Goal: Transaction & Acquisition: Purchase product/service

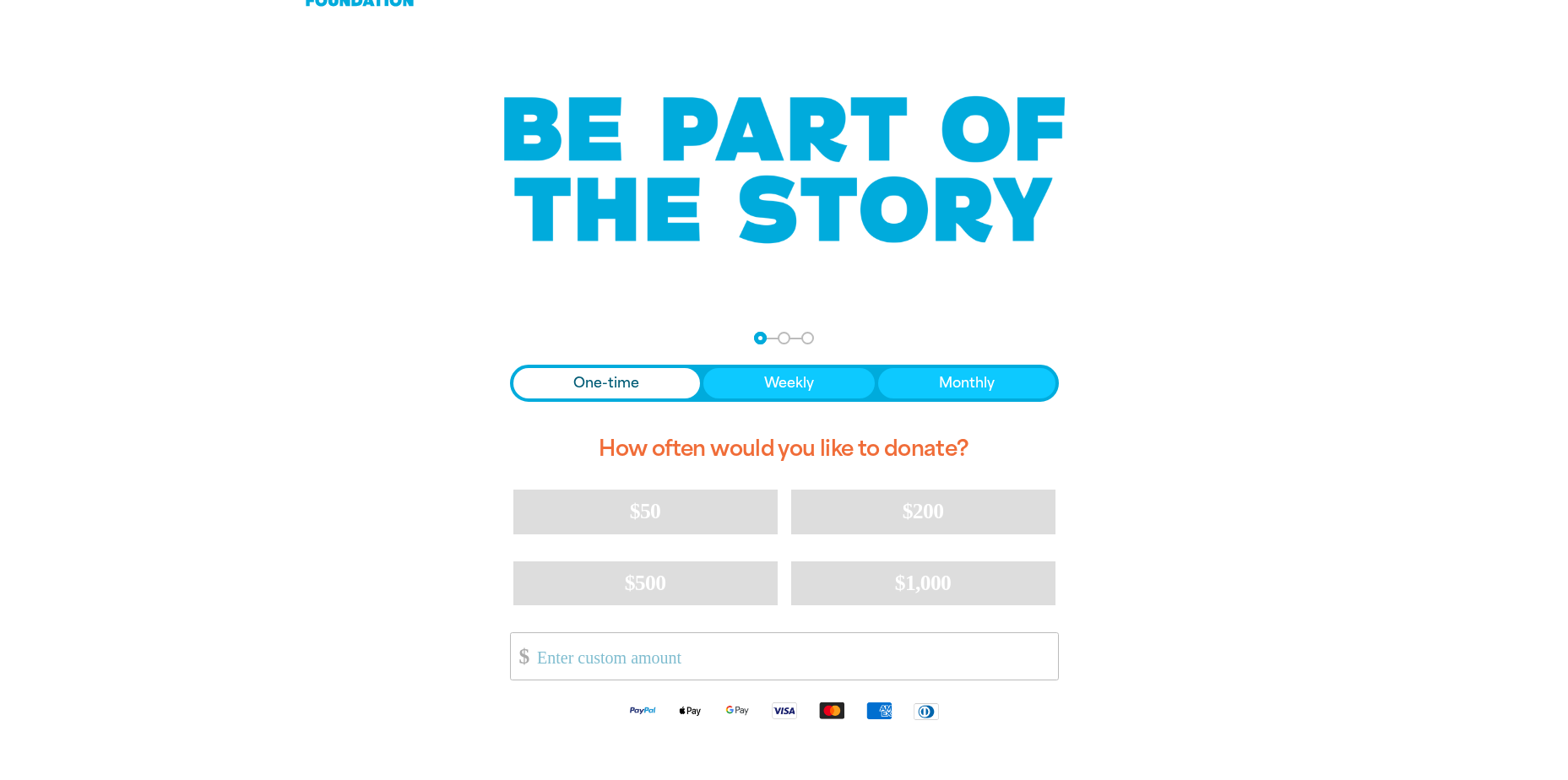
scroll to position [169, 0]
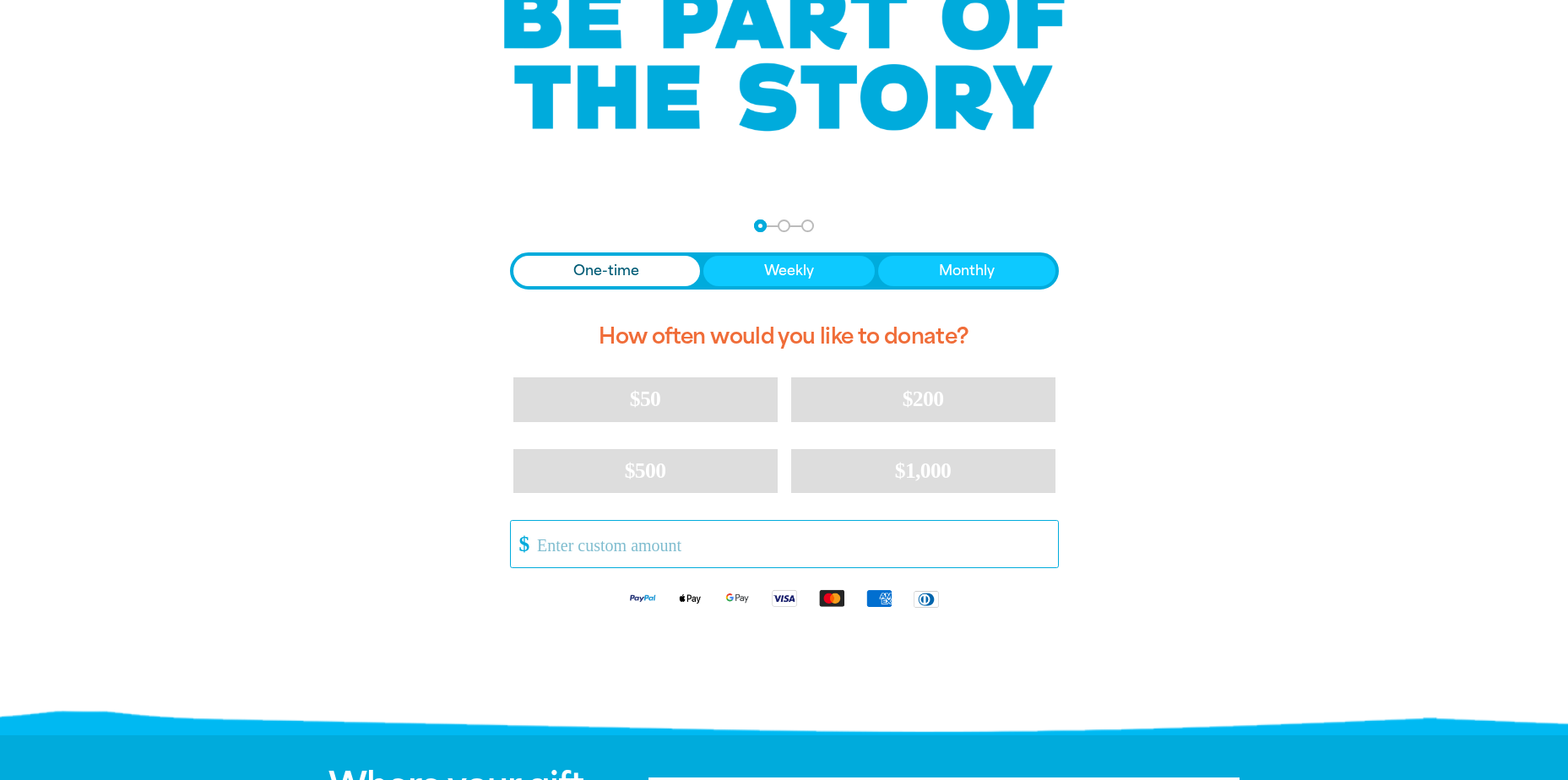
click at [582, 544] on input "Other Amount" at bounding box center [791, 544] width 532 height 46
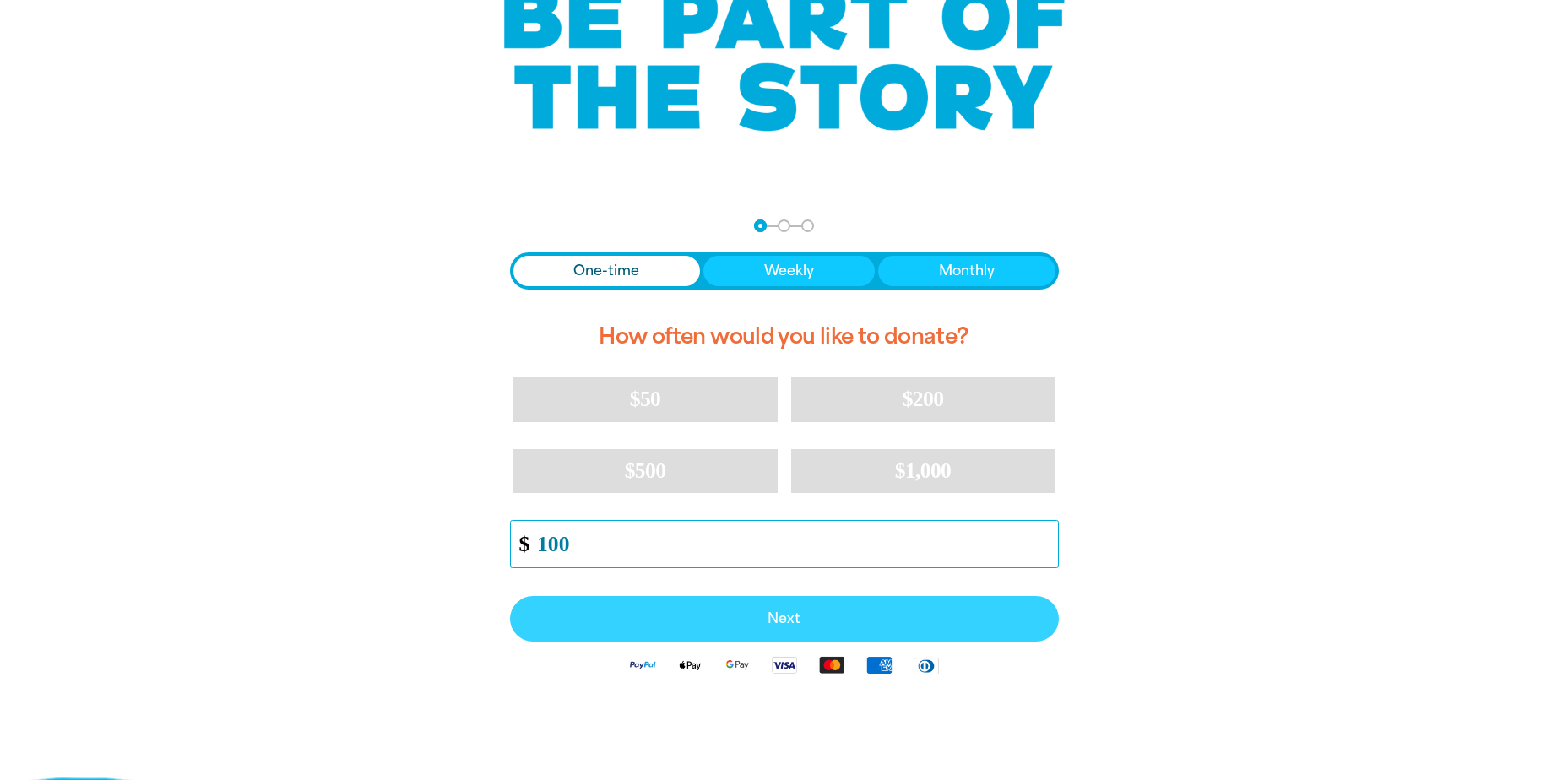
type input "100"
click at [753, 605] on button "Next" at bounding box center [784, 619] width 549 height 45
select select "AU"
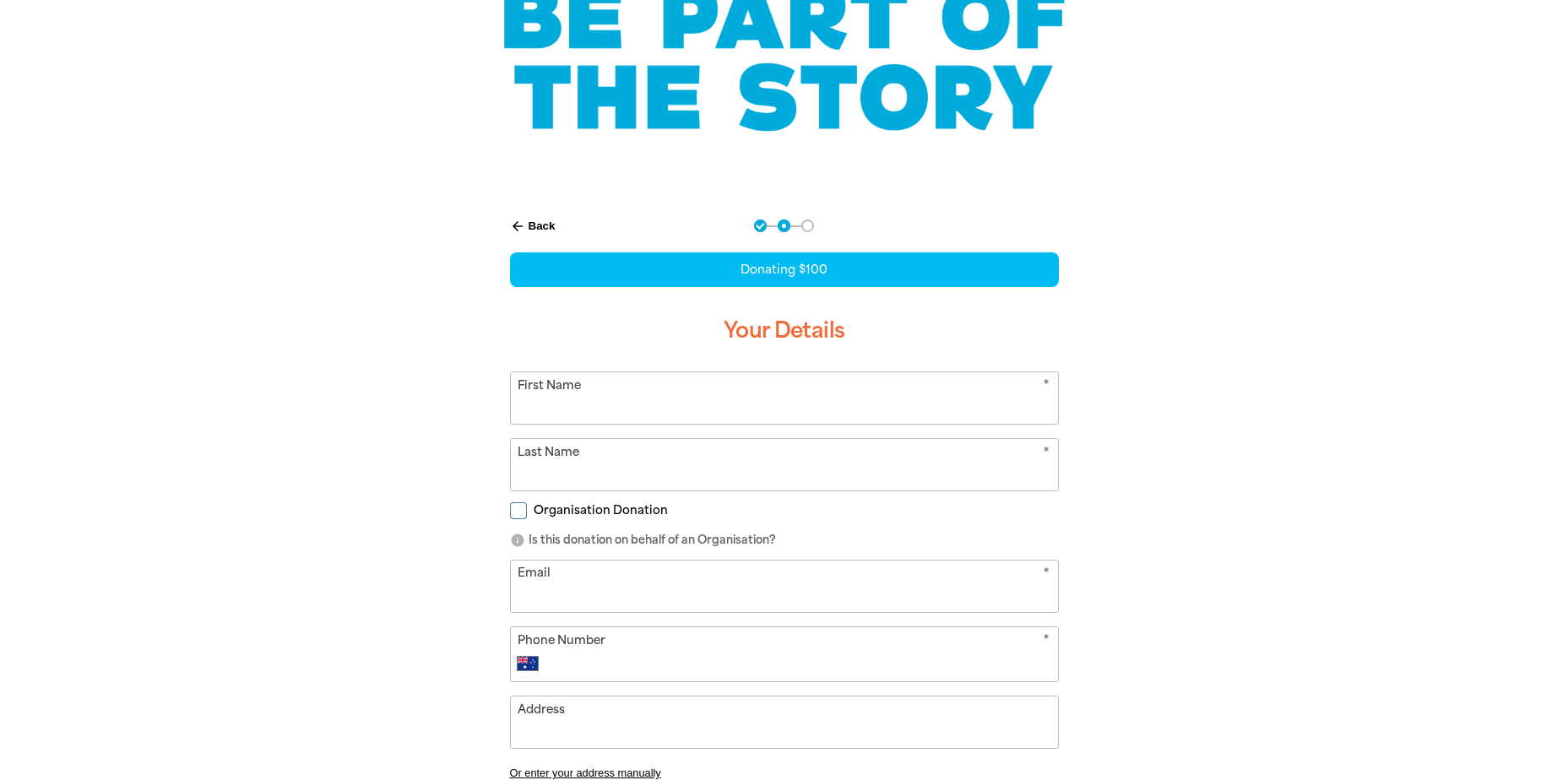
click at [654, 398] on input "First Name" at bounding box center [784, 398] width 547 height 51
type input "Linu"
click at [630, 476] on input "Last Name" at bounding box center [784, 465] width 547 height 51
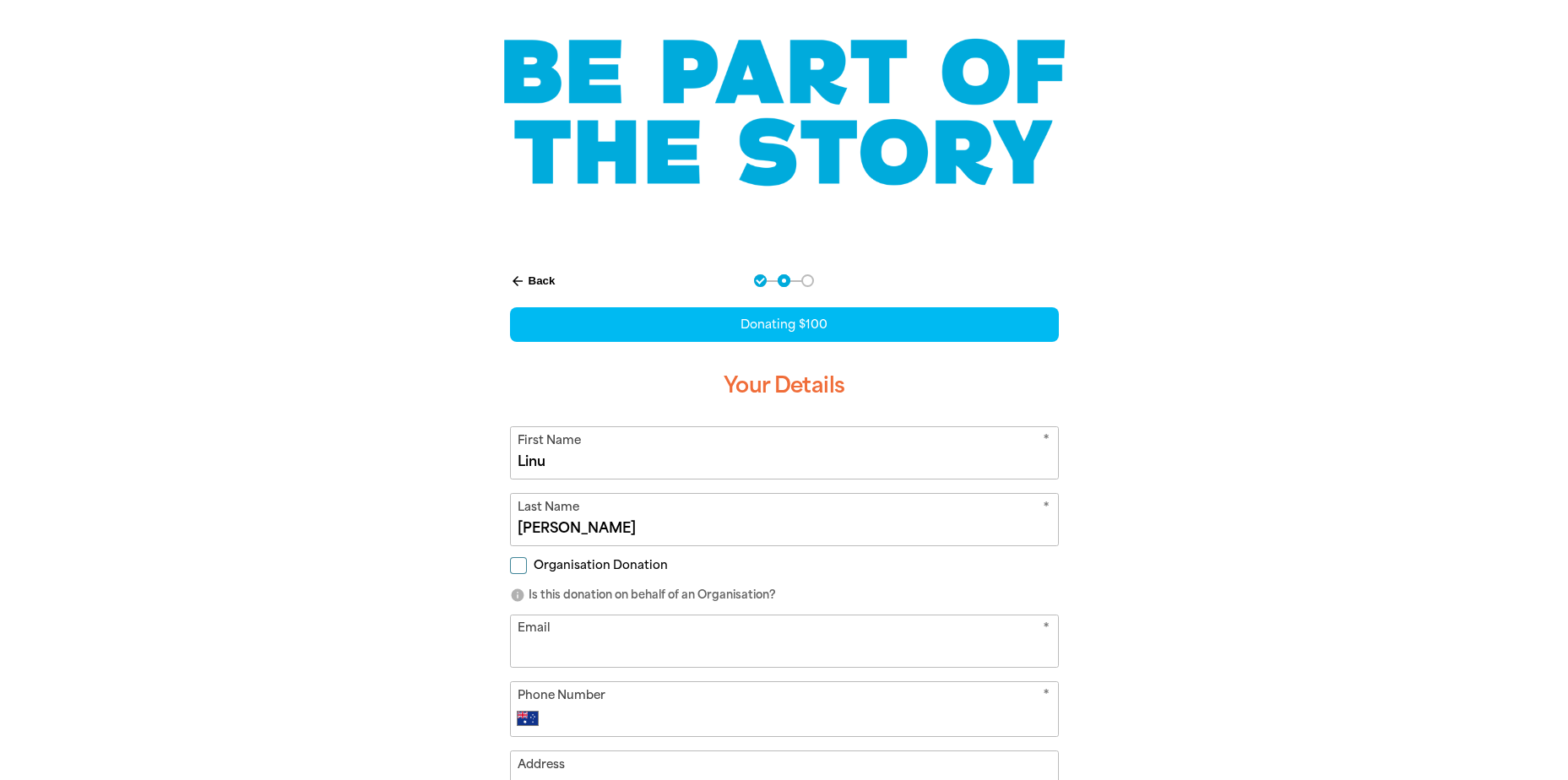
scroll to position [85, 0]
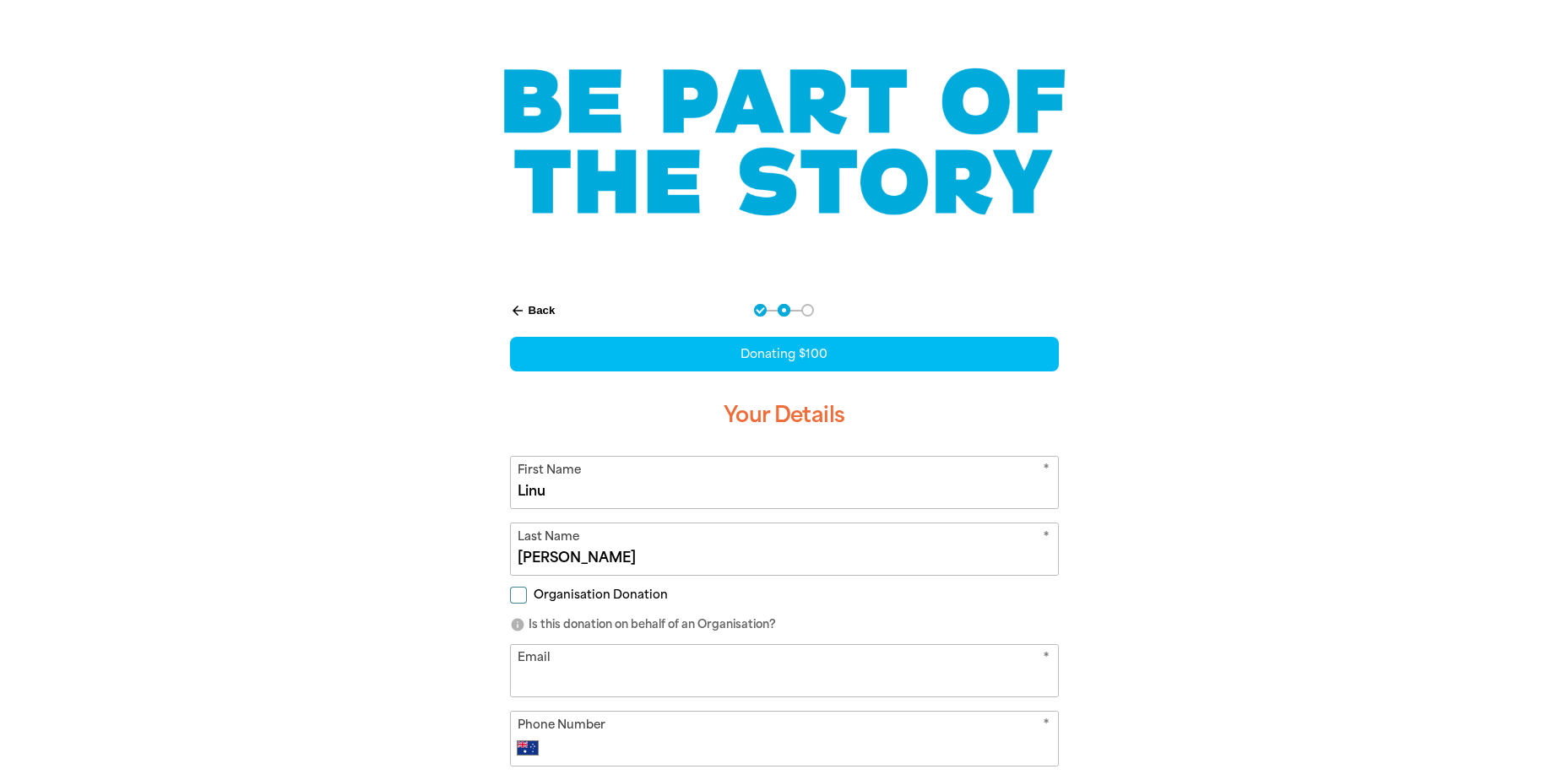
type input "[PERSON_NAME]"
click at [654, 667] on input "Email" at bounding box center [784, 671] width 547 height 51
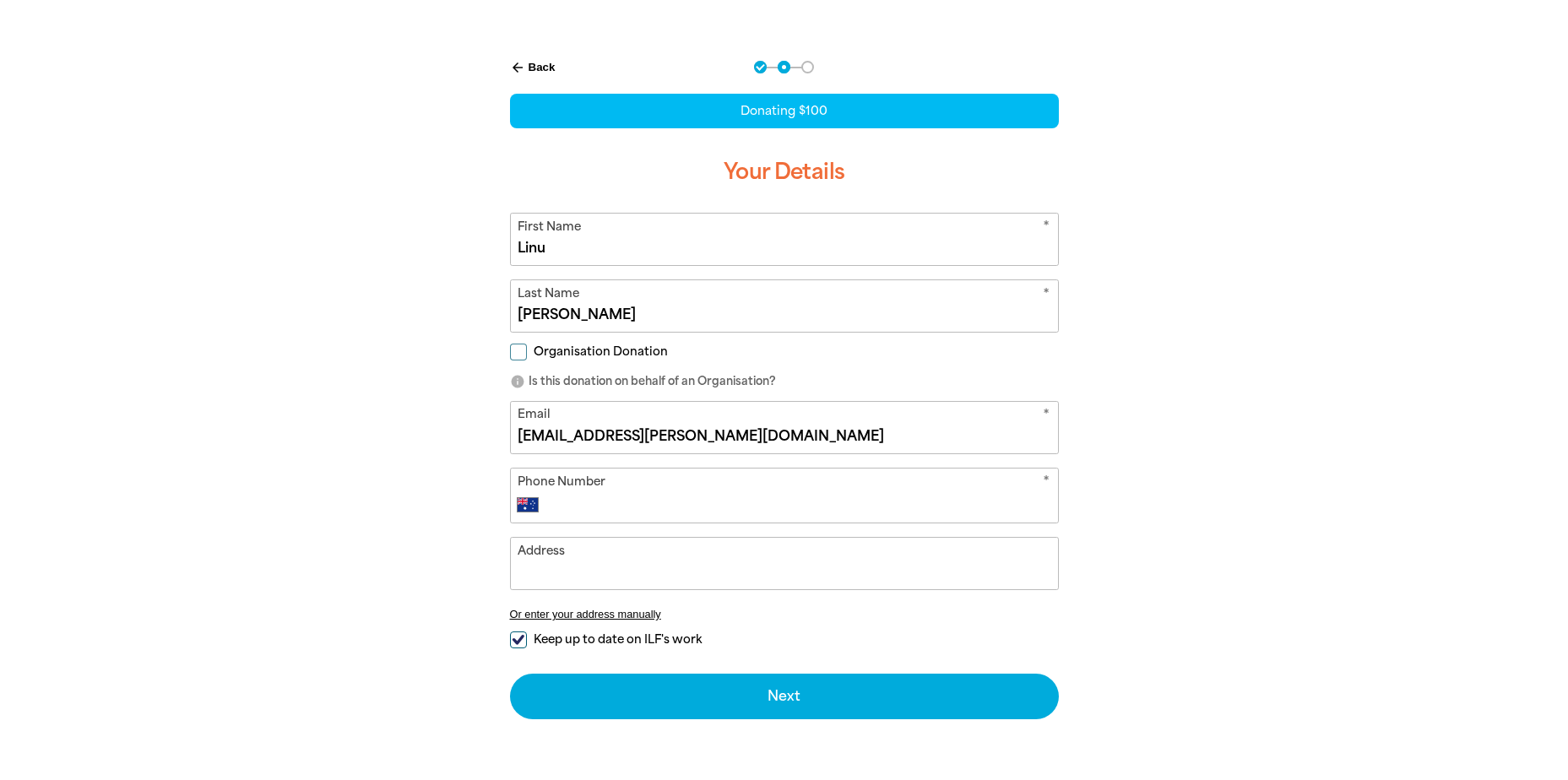
scroll to position [338, 0]
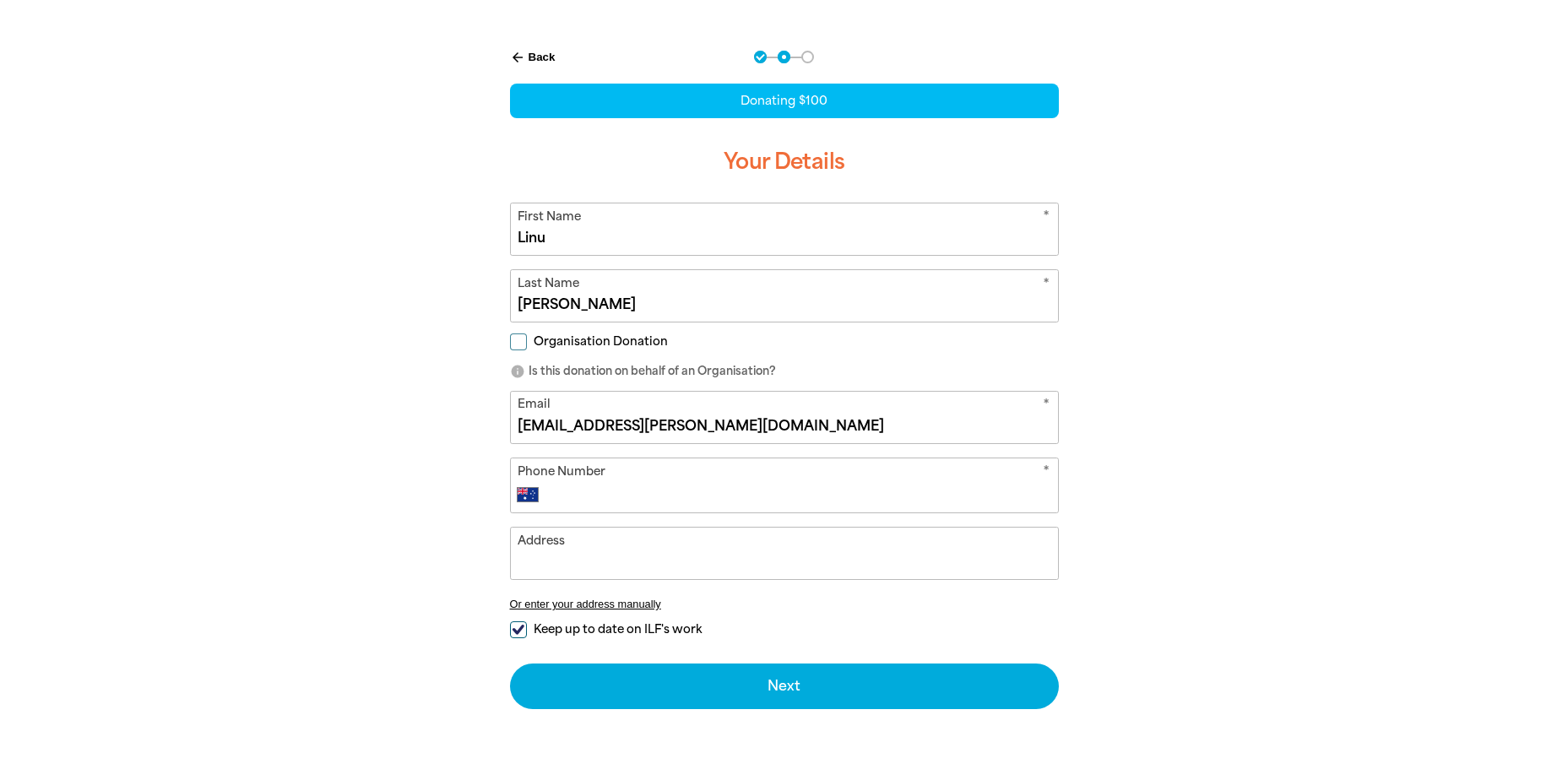
type input "[EMAIL_ADDRESS][PERSON_NAME][DOMAIN_NAME]"
click at [562, 501] on input "Phone Number" at bounding box center [801, 495] width 499 height 21
type input "0478 752 644"
click at [758, 554] on input "Address" at bounding box center [784, 554] width 547 height 51
click at [520, 631] on input "Keep up to date on ILF's work" at bounding box center [519, 630] width 17 height 17
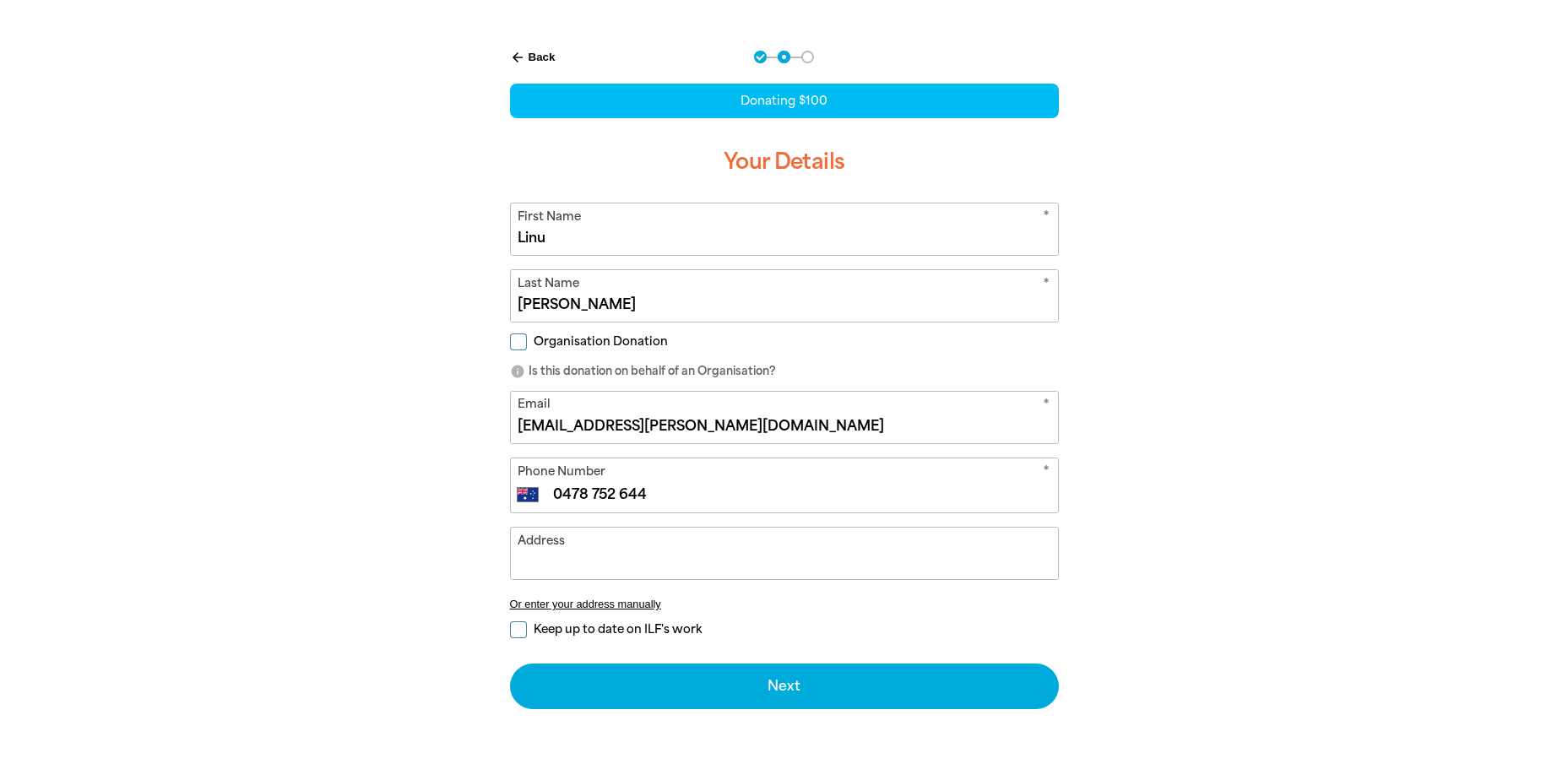
checkbox input "false"
click at [565, 565] on input "Address" at bounding box center [784, 554] width 547 height 51
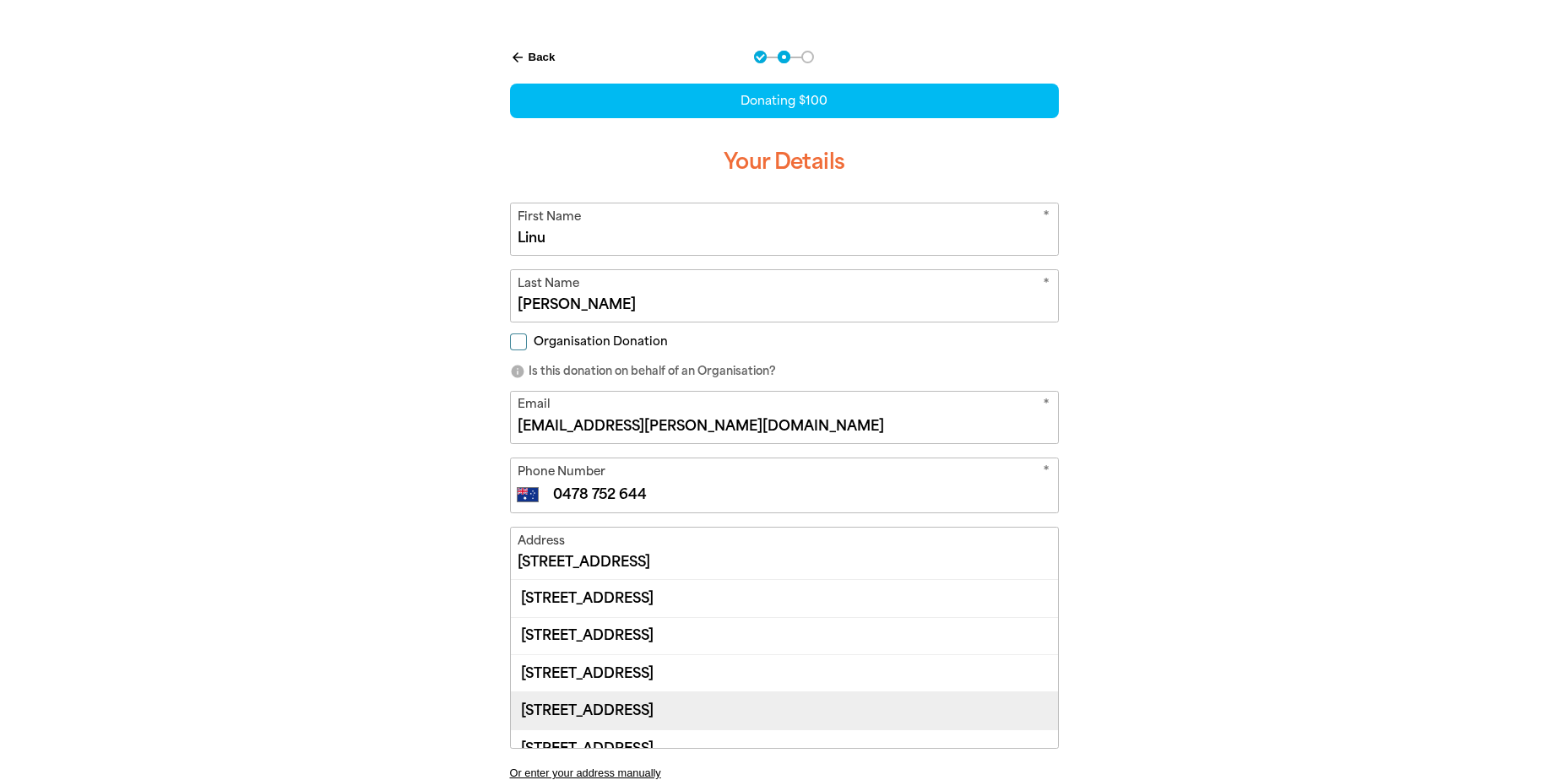
click at [710, 699] on div "[STREET_ADDRESS]" at bounding box center [784, 710] width 547 height 37
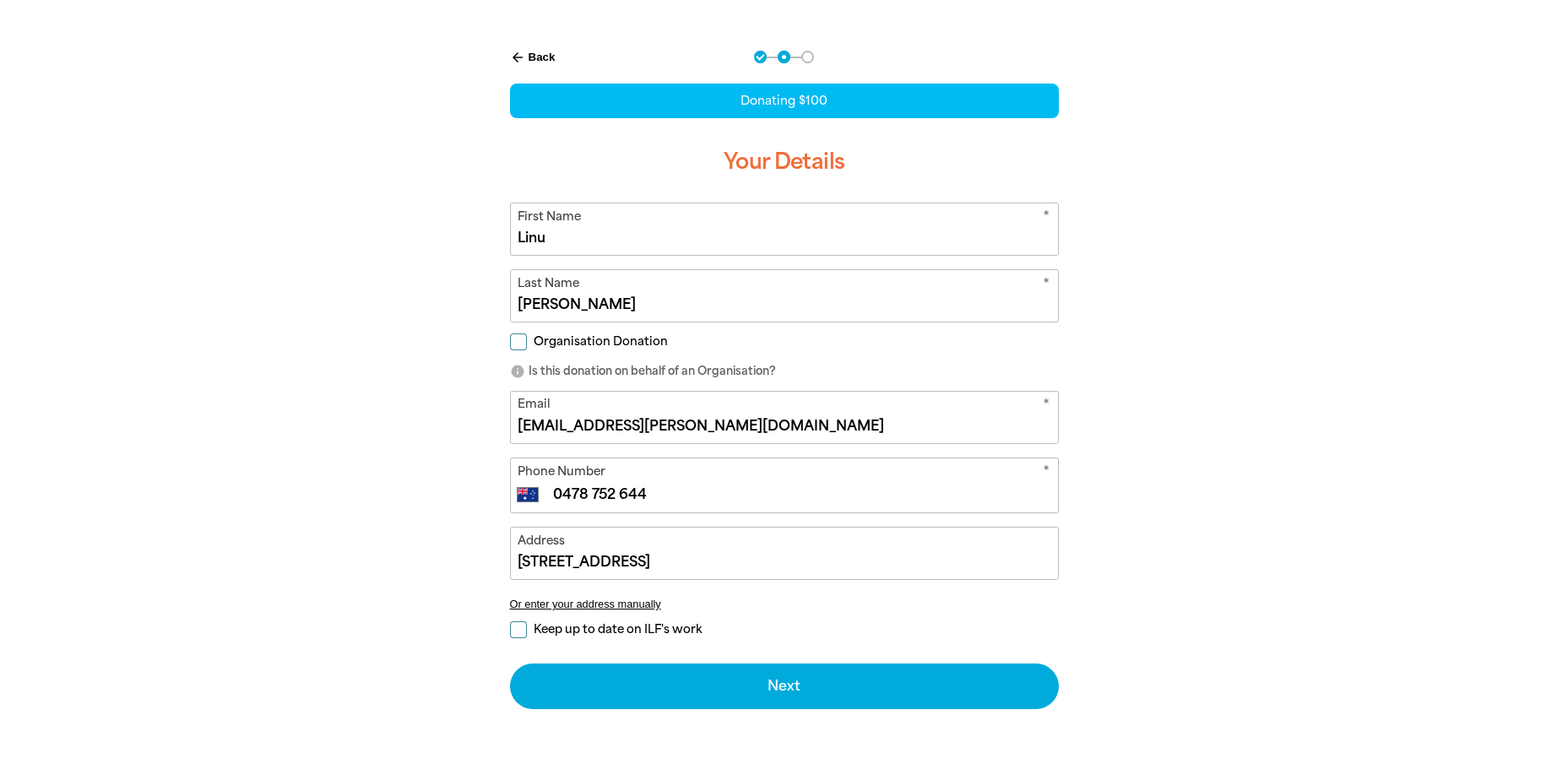
type input "[STREET_ADDRESS]"
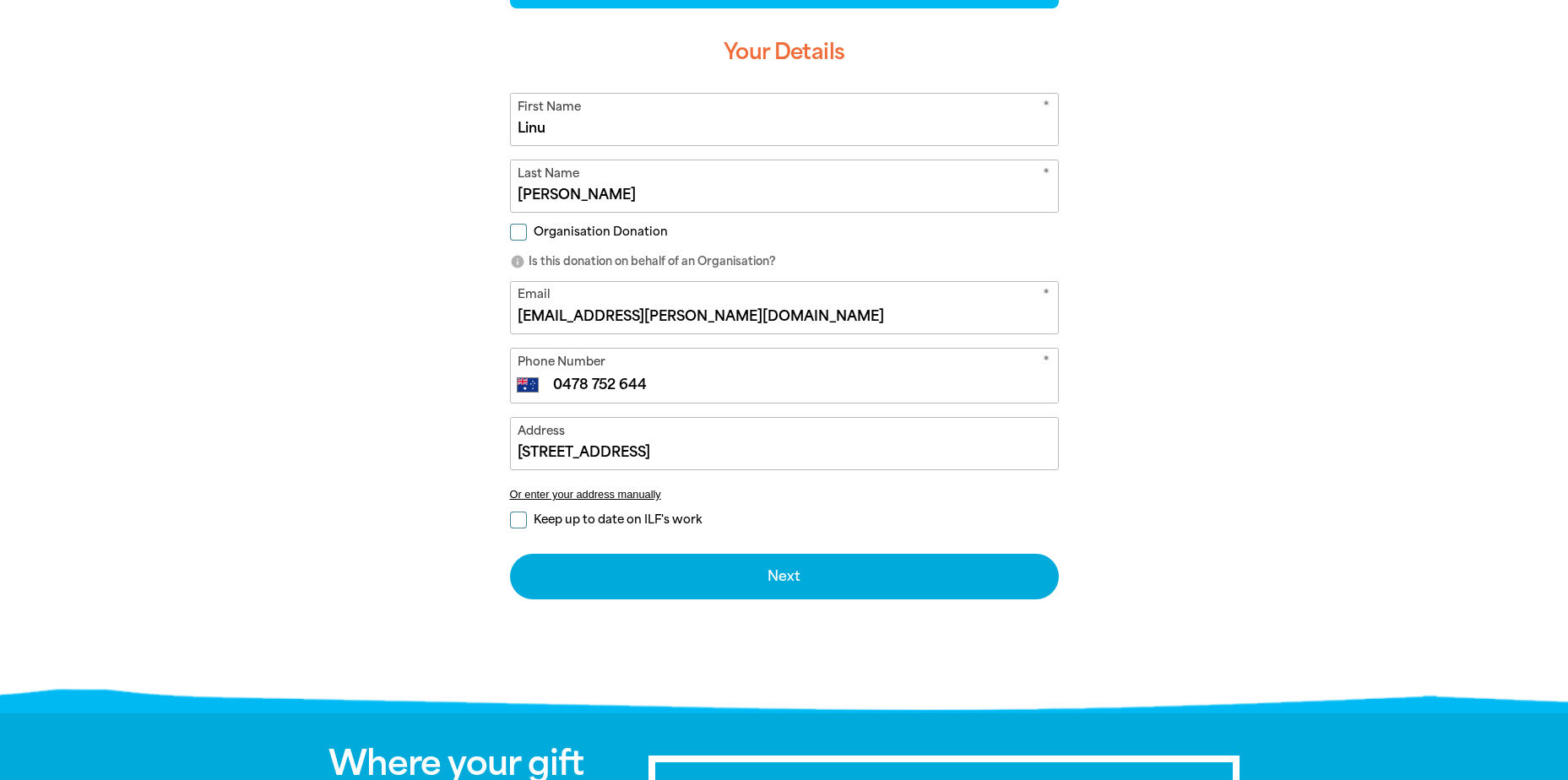
scroll to position [507, 0]
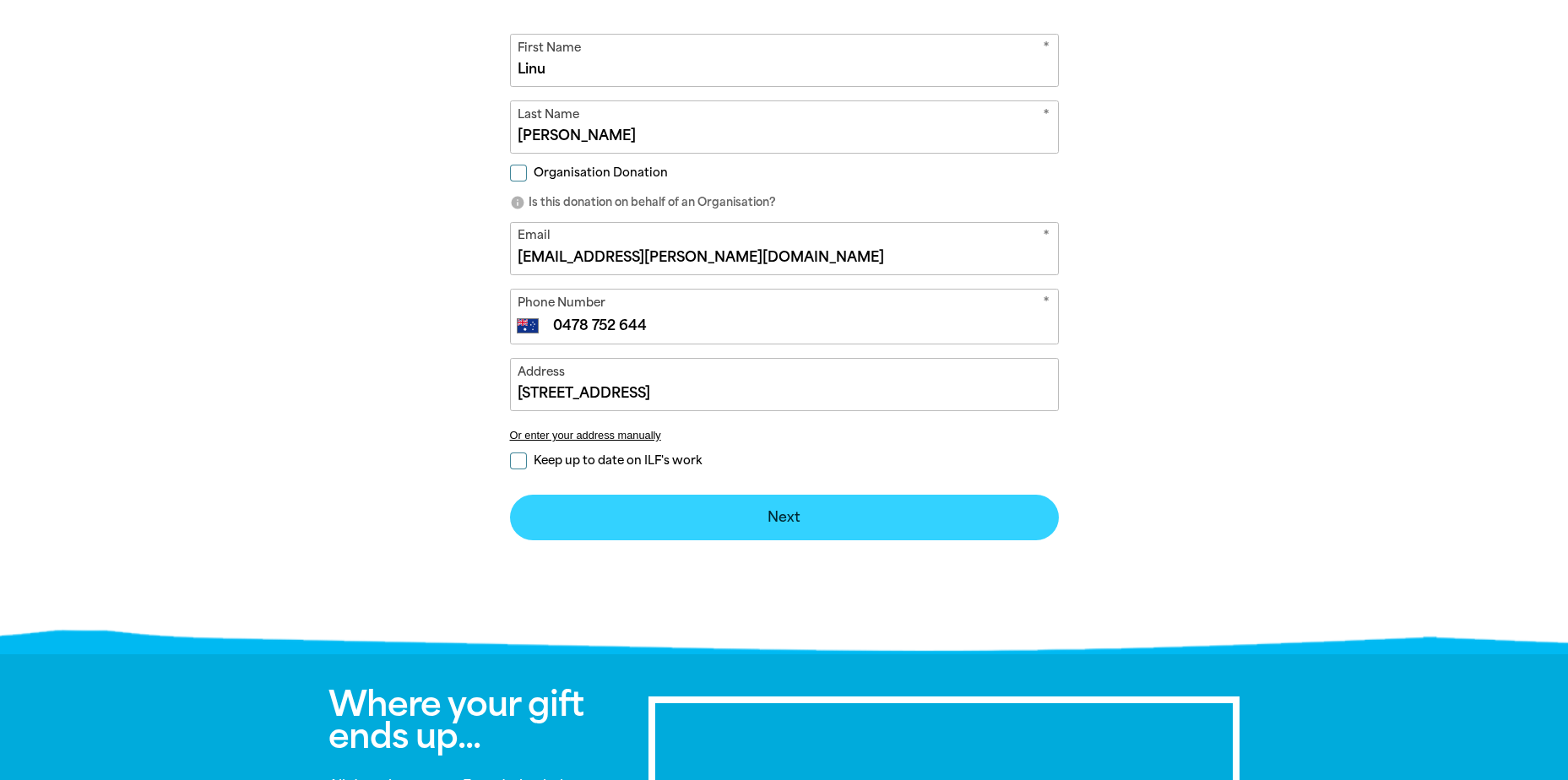
click at [744, 517] on button "Next chevron_right" at bounding box center [784, 517] width 549 height 45
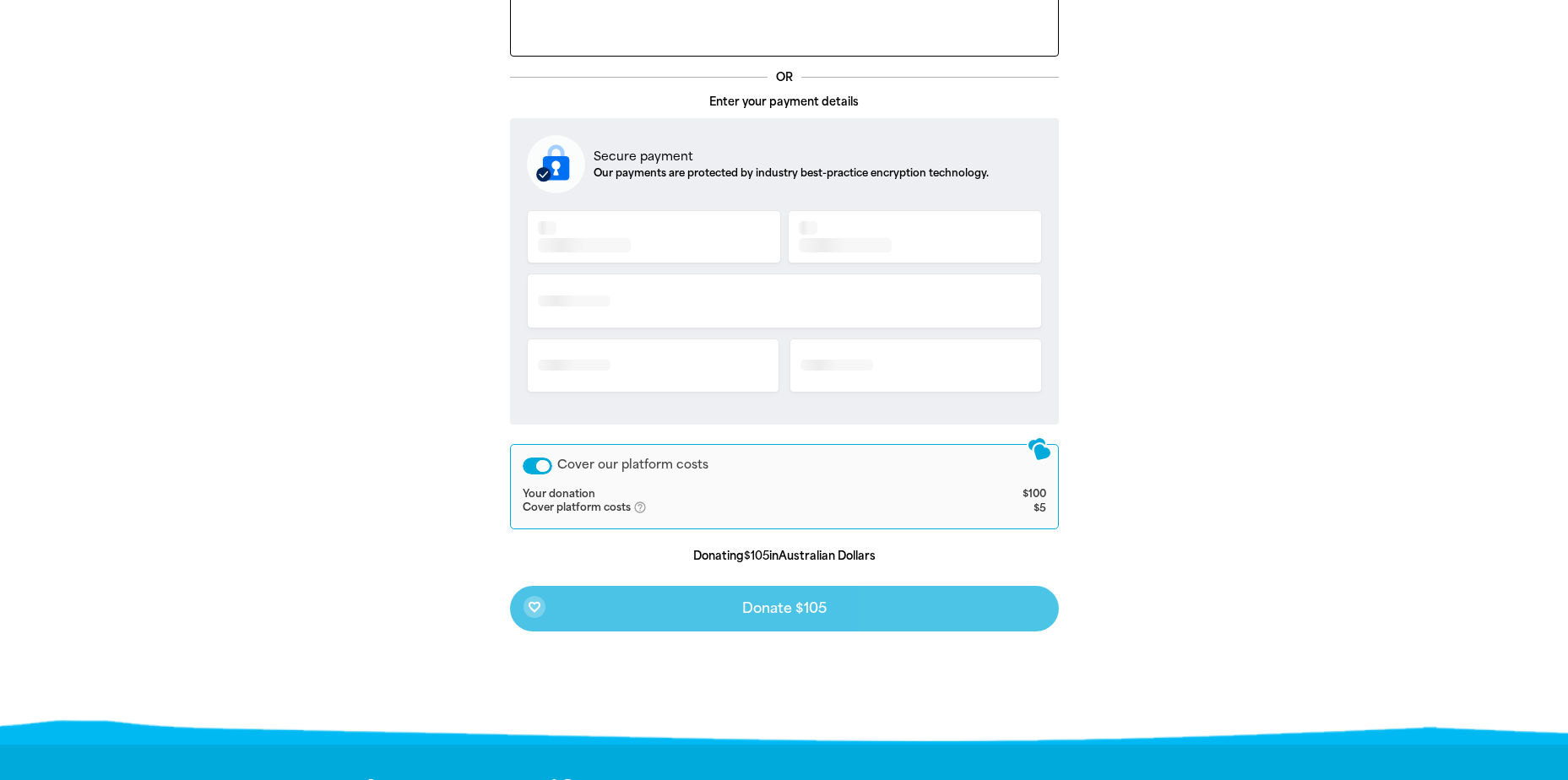
scroll to position [327, 0]
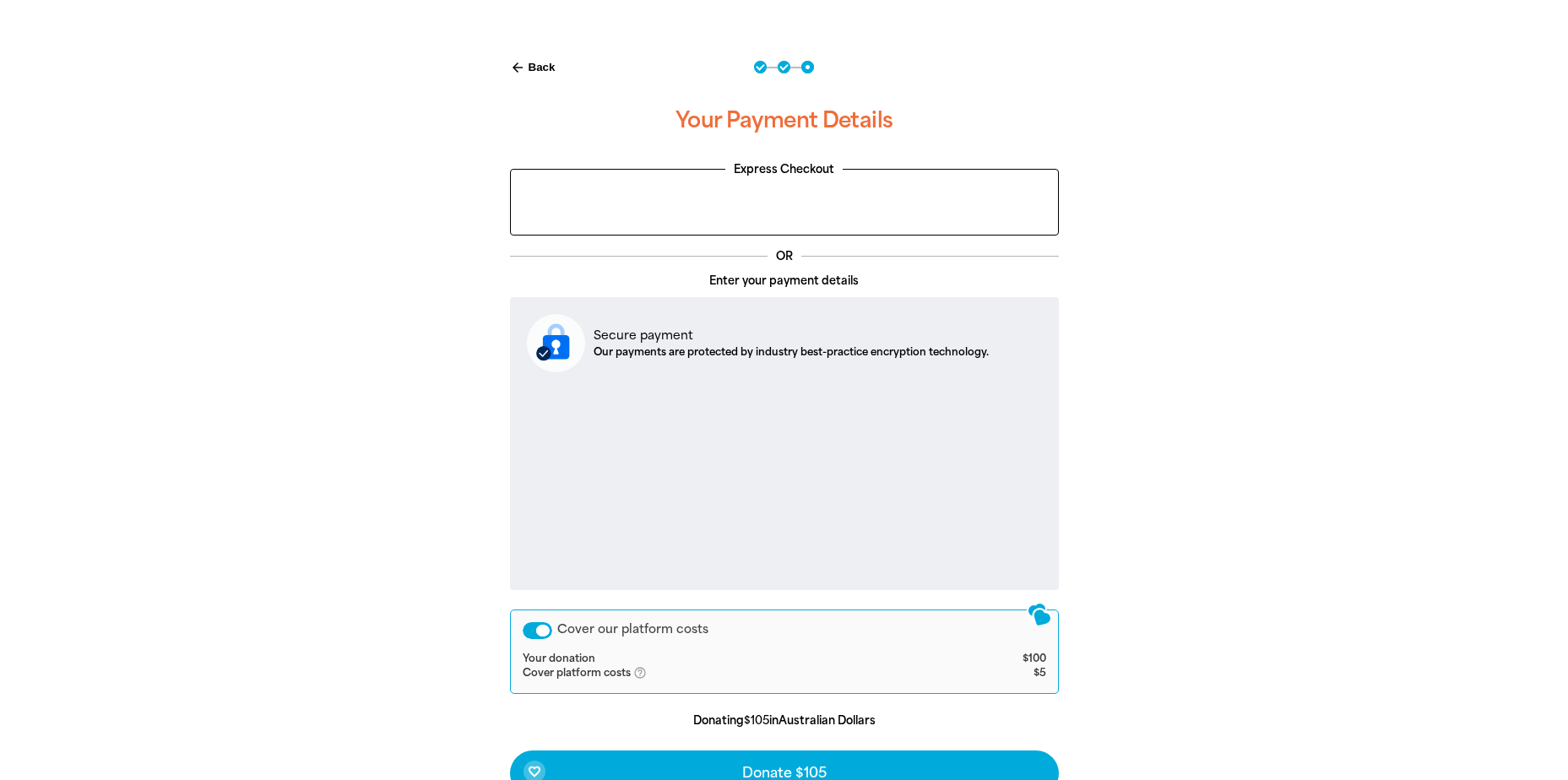
click at [529, 633] on div "Cover our platform costs" at bounding box center [538, 631] width 29 height 17
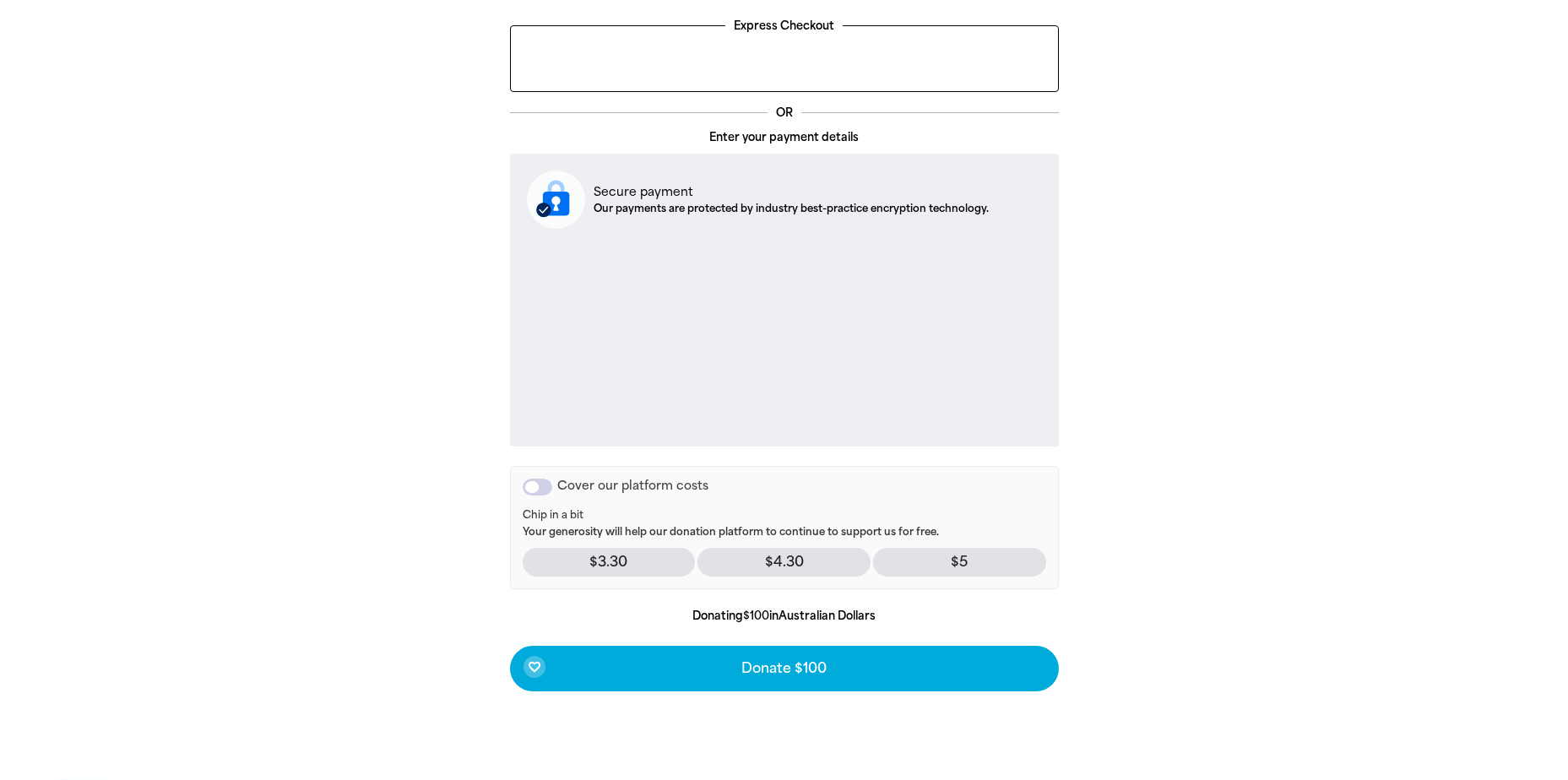
scroll to position [496, 0]
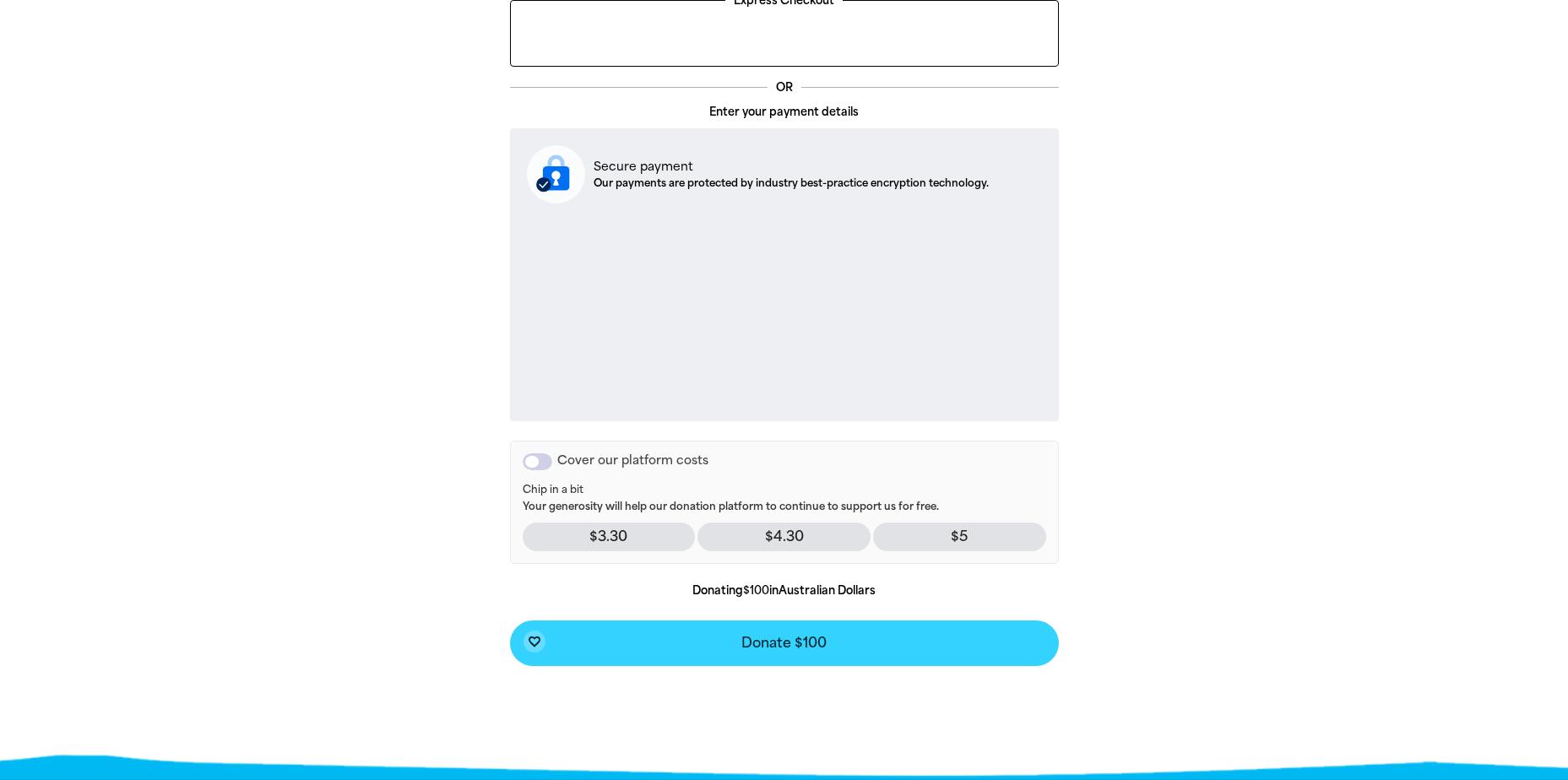
click at [832, 646] on button "favorite_border Donate $100" at bounding box center [784, 643] width 549 height 45
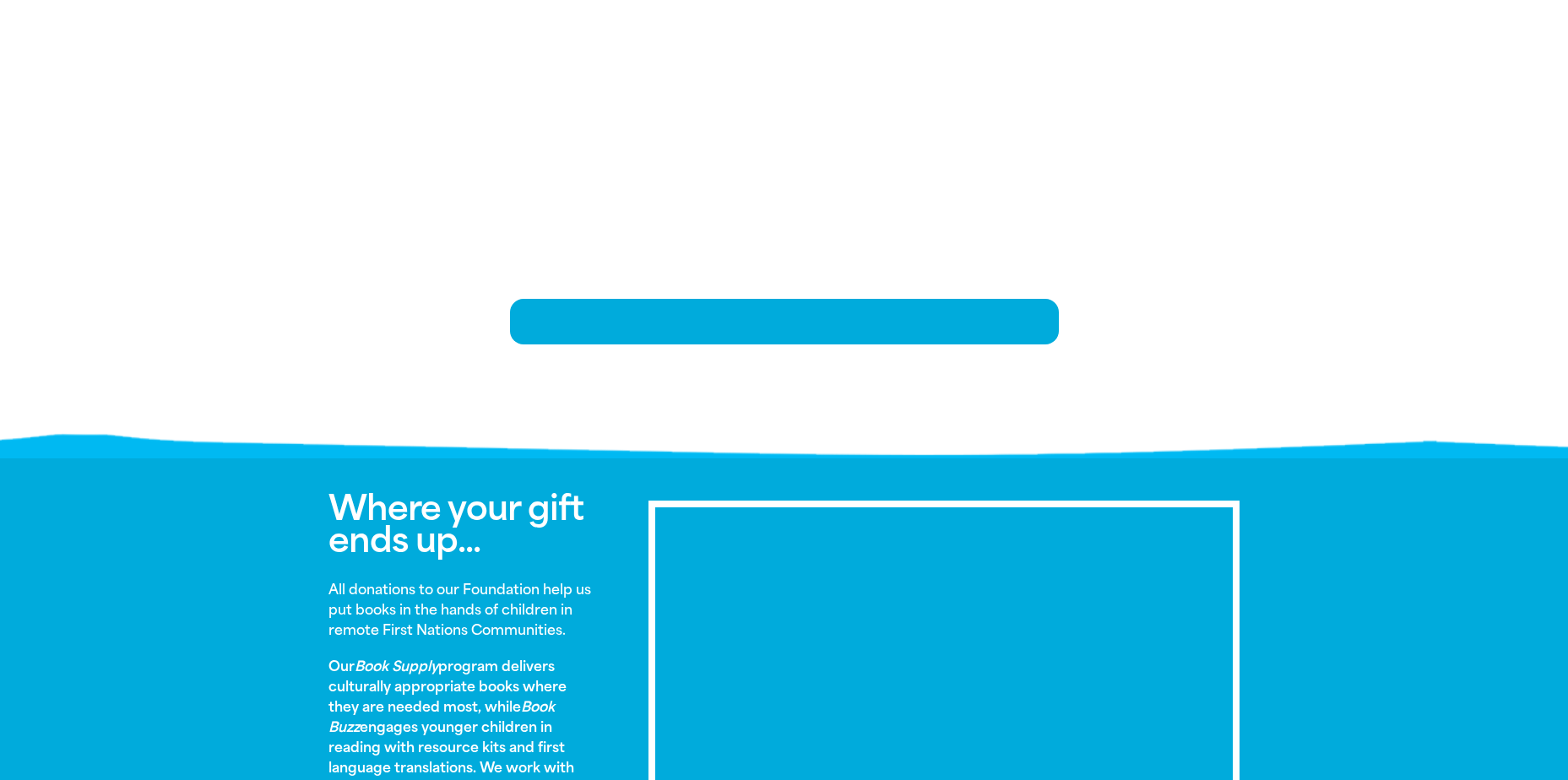
scroll to position [345, 0]
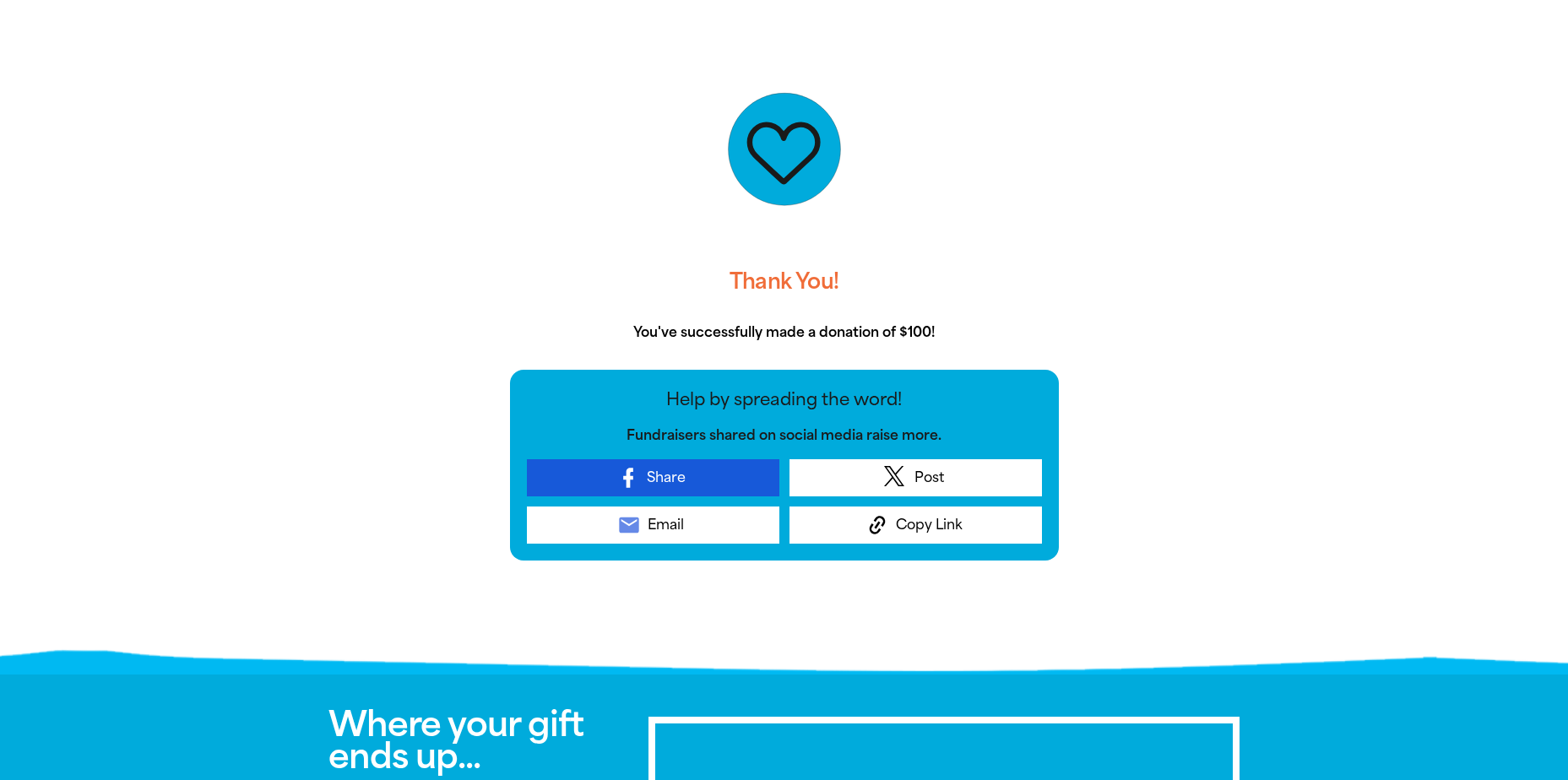
click at [709, 465] on link "Share" at bounding box center [653, 477] width 253 height 37
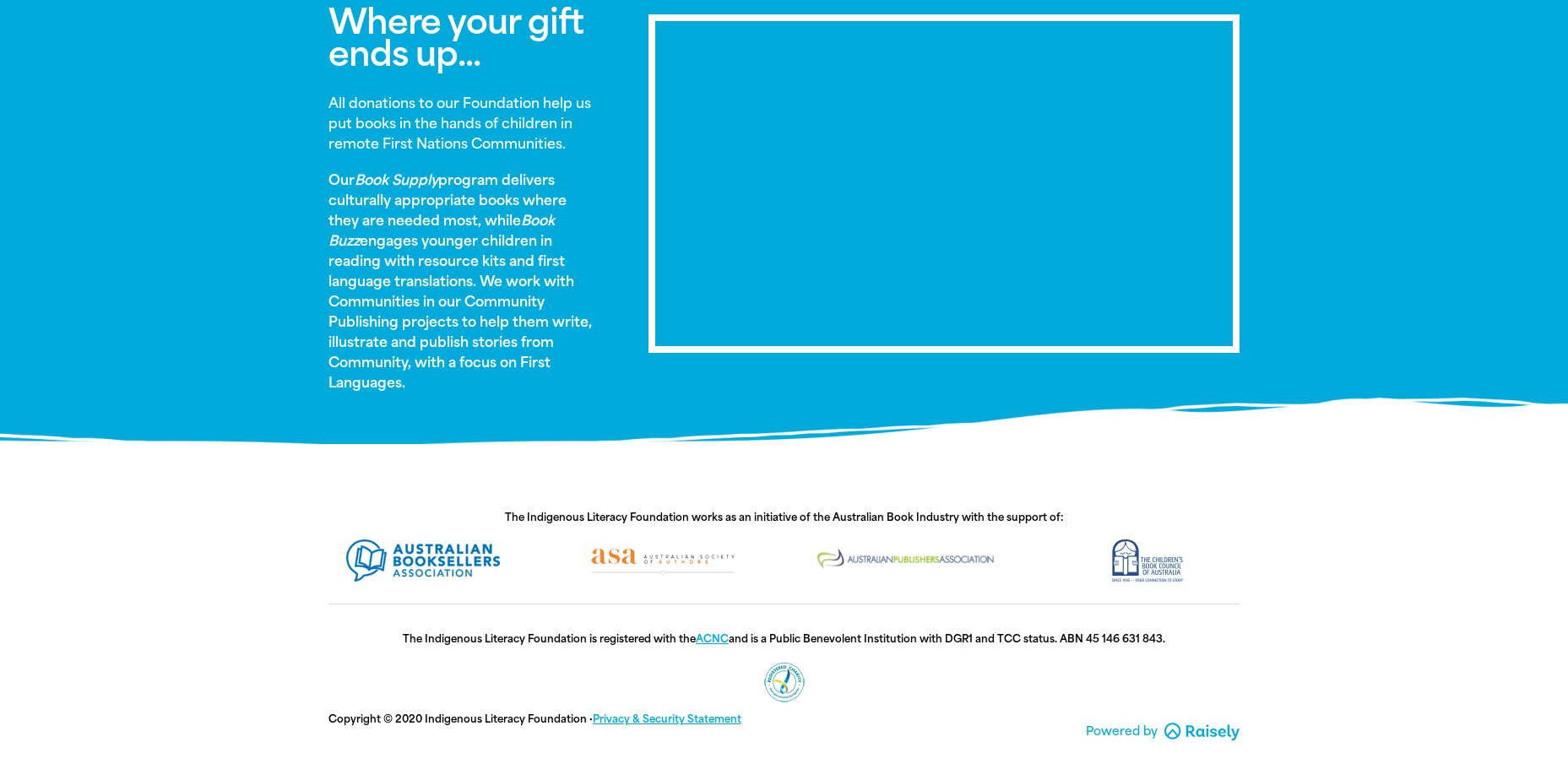
scroll to position [1059, 0]
